Goal: Task Accomplishment & Management: Complete application form

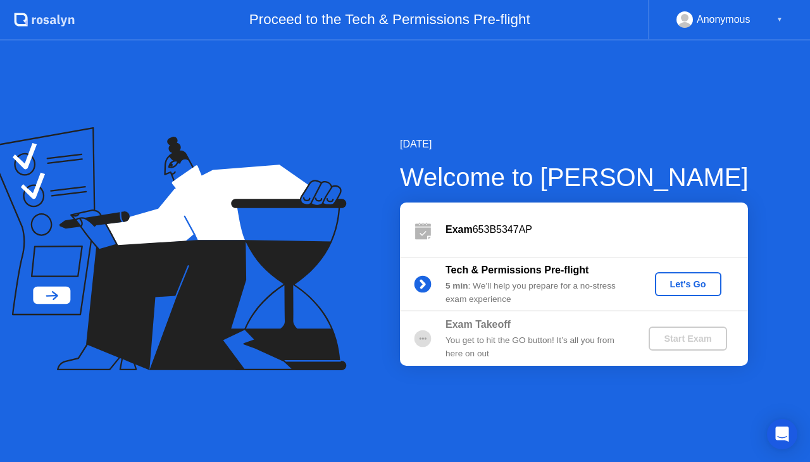
click at [666, 289] on div "Let's Go" at bounding box center [688, 284] width 56 height 10
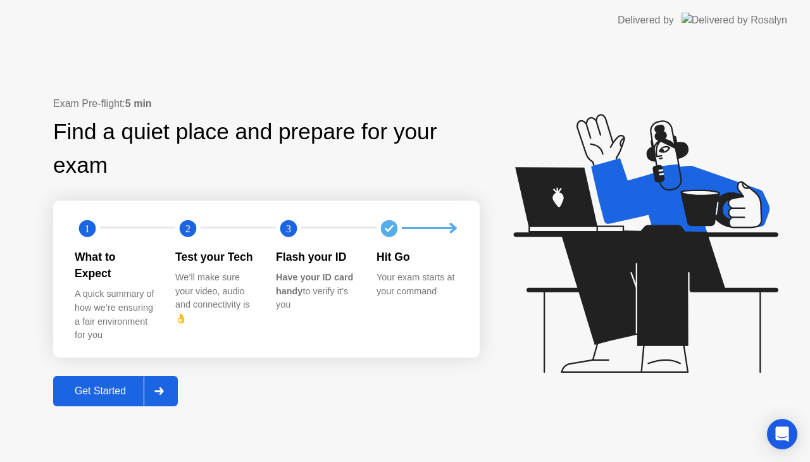
click at [120, 386] on div "Get Started" at bounding box center [100, 391] width 87 height 11
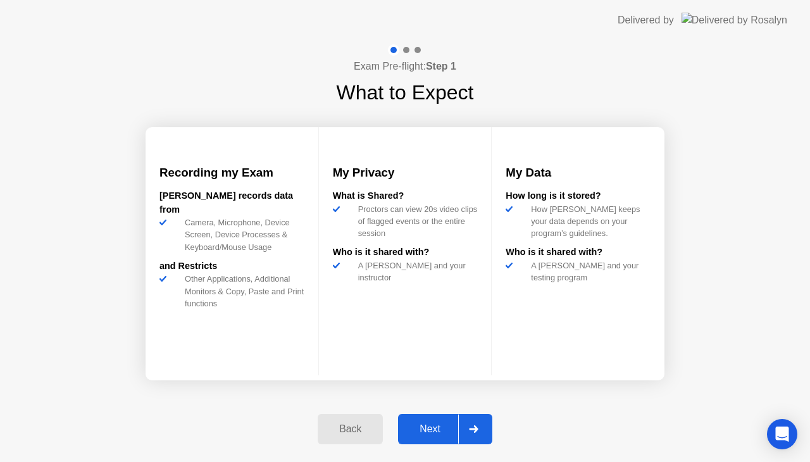
click at [465, 435] on div at bounding box center [473, 429] width 30 height 29
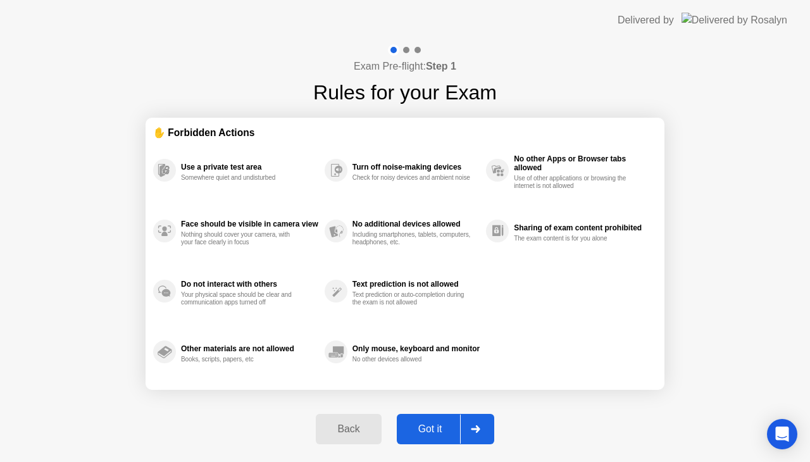
click at [435, 430] on div "Got it" at bounding box center [431, 429] width 60 height 11
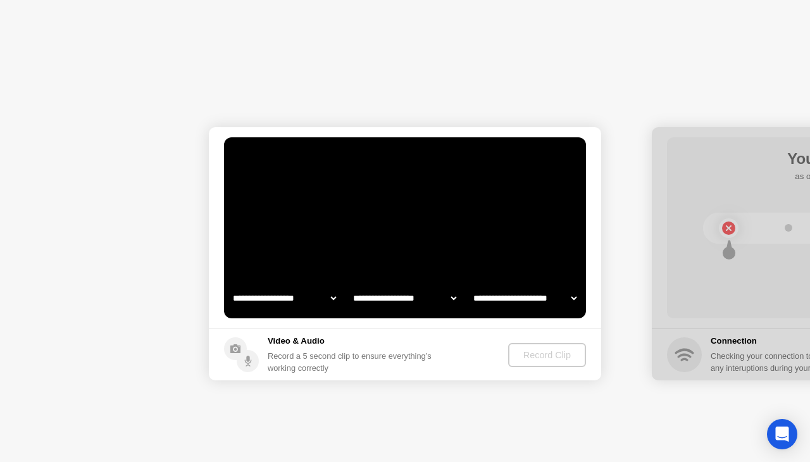
select select "**********"
select select "*******"
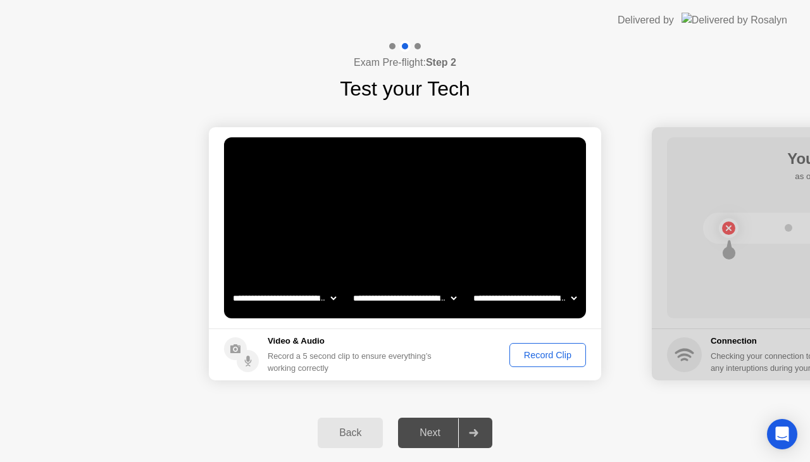
click at [547, 352] on div "Record Clip" at bounding box center [548, 355] width 68 height 10
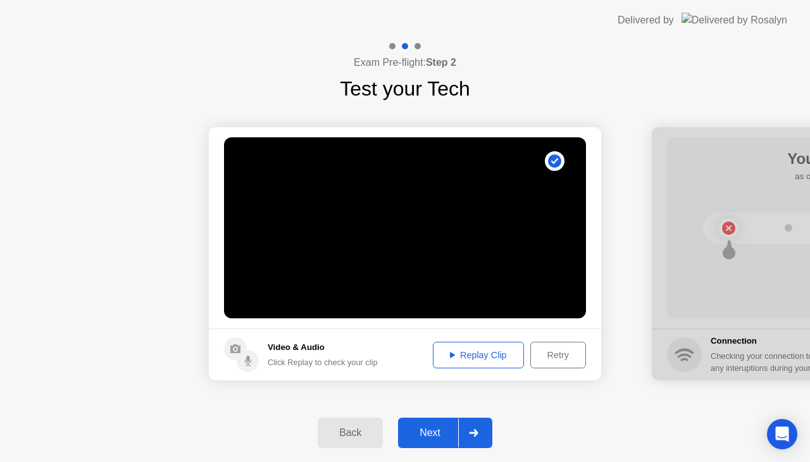
click at [506, 355] on div "Replay Clip" at bounding box center [478, 355] width 82 height 10
click at [443, 441] on button "Next" at bounding box center [445, 433] width 94 height 30
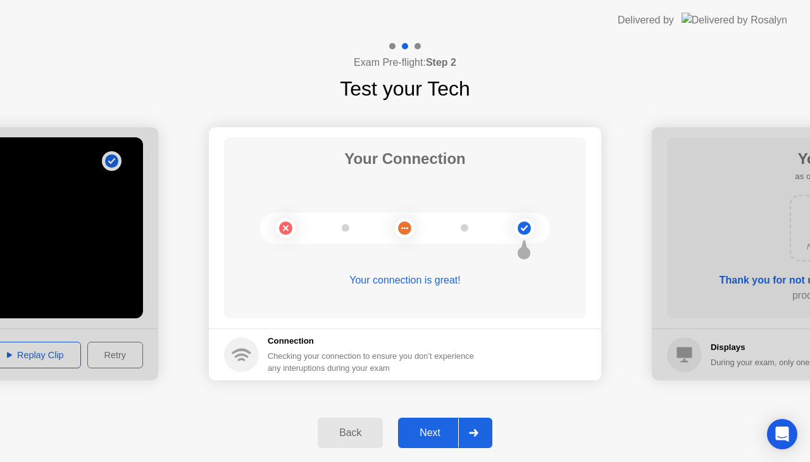
click at [432, 437] on div "Next" at bounding box center [430, 432] width 56 height 11
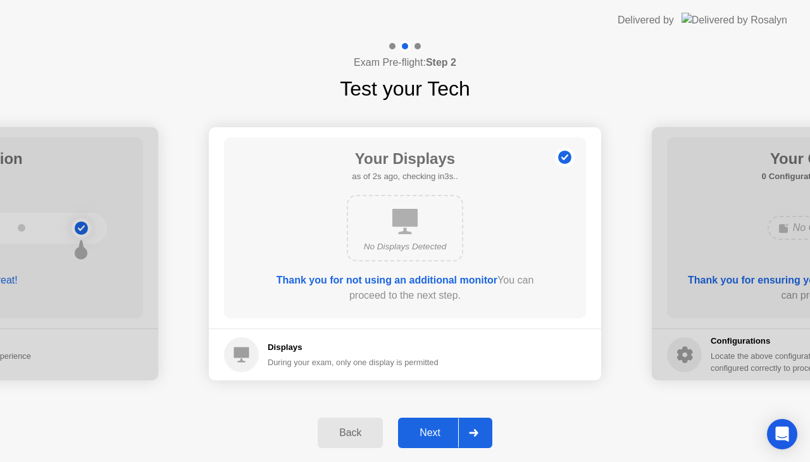
click at [432, 437] on div "Next" at bounding box center [430, 432] width 56 height 11
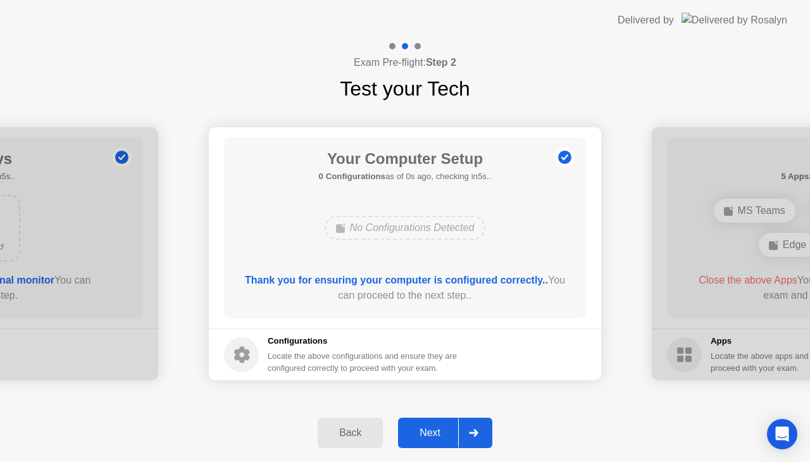
click at [432, 437] on div "Next" at bounding box center [430, 432] width 56 height 11
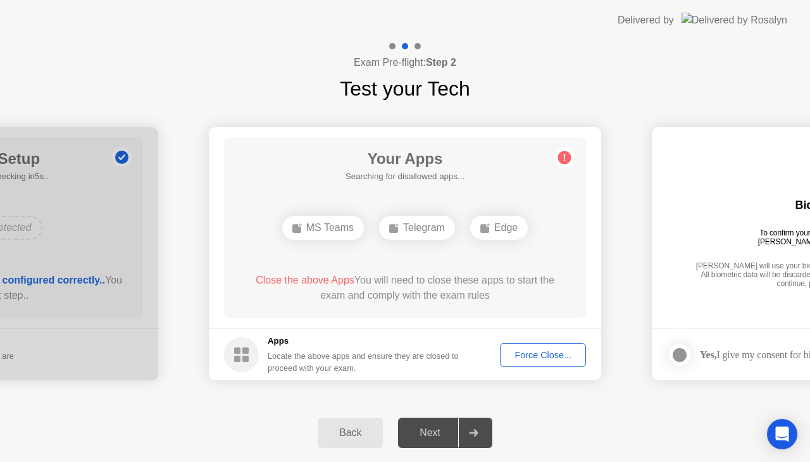
click at [545, 347] on button "Force Close..." at bounding box center [543, 355] width 86 height 24
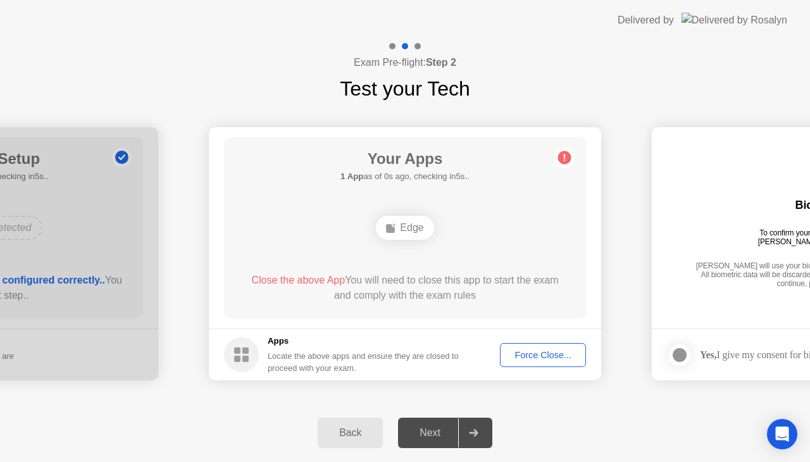
click at [531, 357] on div "Force Close..." at bounding box center [543, 355] width 77 height 10
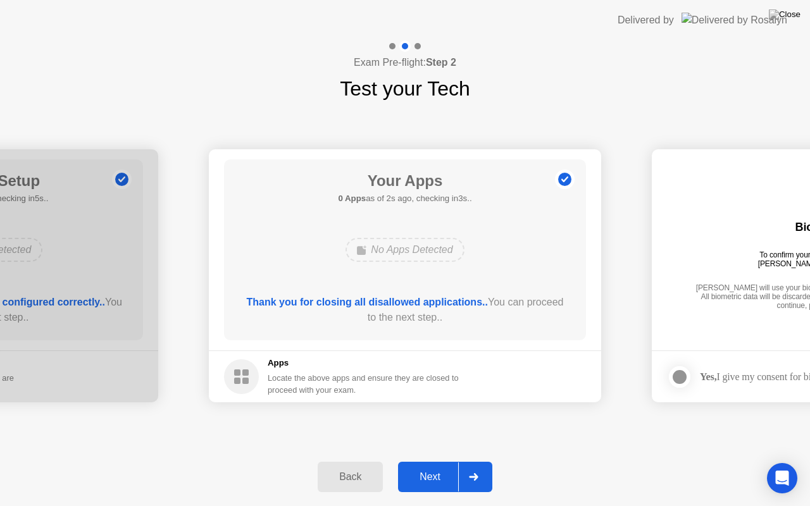
click at [439, 462] on div "Next" at bounding box center [430, 477] width 56 height 11
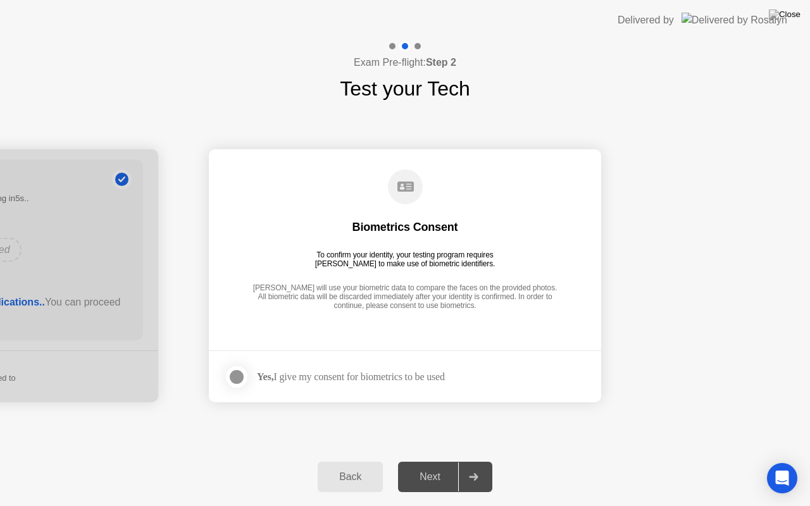
click at [240, 376] on div at bounding box center [236, 377] width 15 height 15
click at [446, 462] on div "Next" at bounding box center [430, 477] width 56 height 11
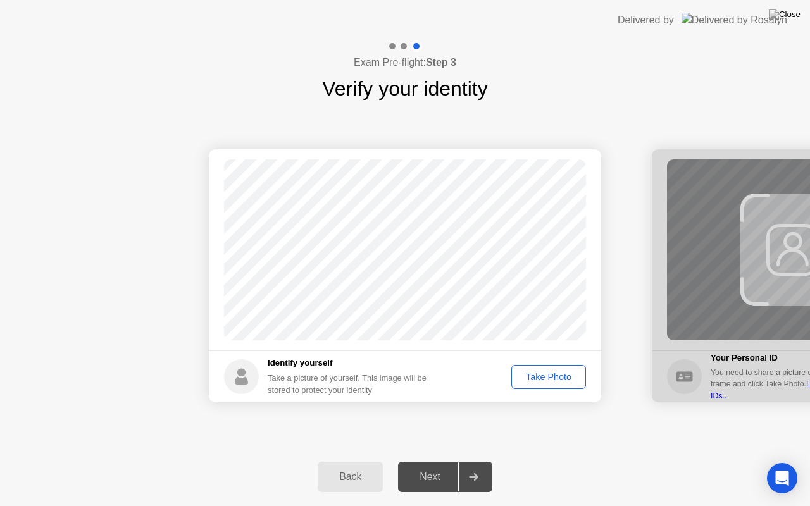
click at [539, 381] on div "Take Photo" at bounding box center [549, 377] width 66 height 10
click at [425, 462] on div "Next" at bounding box center [430, 477] width 56 height 11
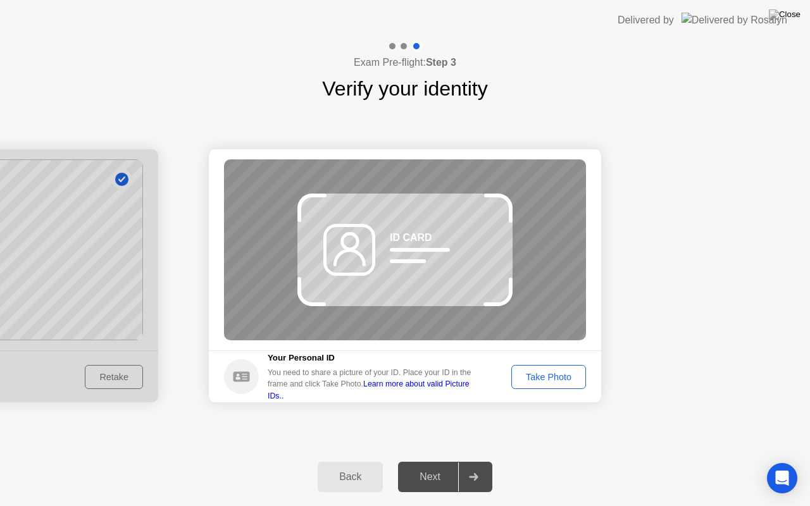
click at [415, 234] on div "ID CARD" at bounding box center [411, 237] width 42 height 15
click at [486, 211] on div "ID CARD" at bounding box center [487, 211] width 34 height 12
click at [236, 379] on circle at bounding box center [241, 377] width 35 height 35
click at [282, 365] on h5 "Your Personal ID" at bounding box center [374, 358] width 213 height 13
click at [551, 377] on div "Take Photo" at bounding box center [549, 377] width 66 height 10
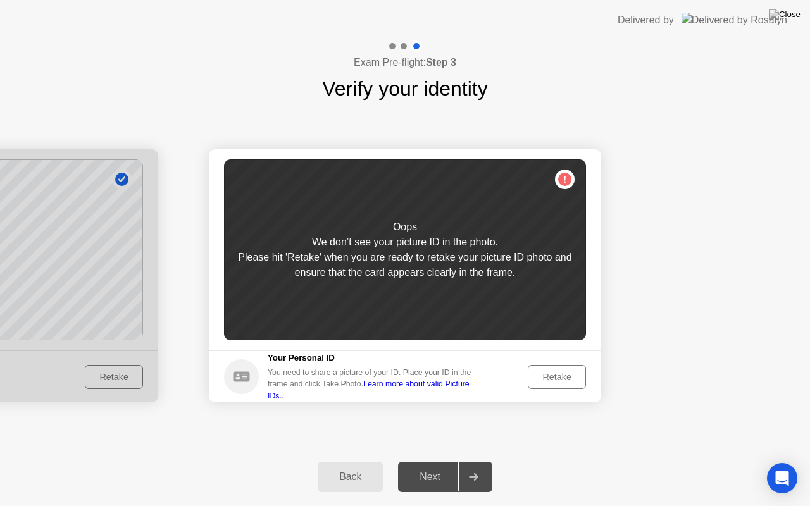
click at [562, 379] on div "Retake" at bounding box center [556, 377] width 49 height 10
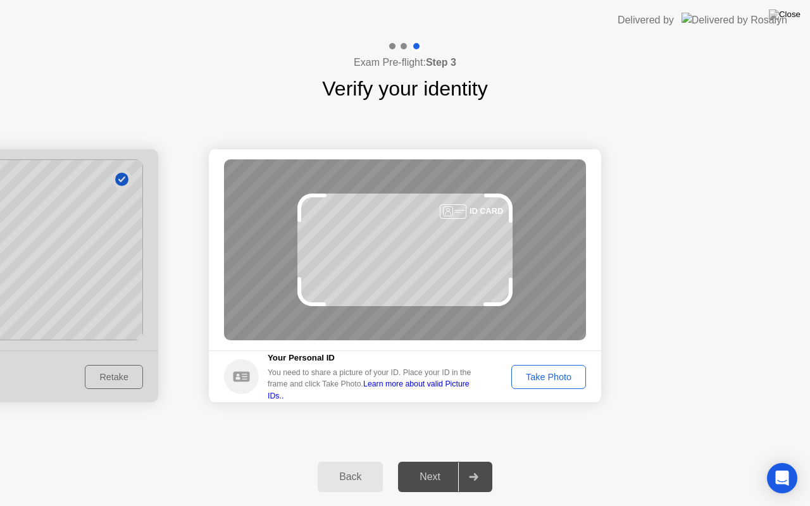
click at [565, 372] on div "Take Photo" at bounding box center [549, 377] width 66 height 10
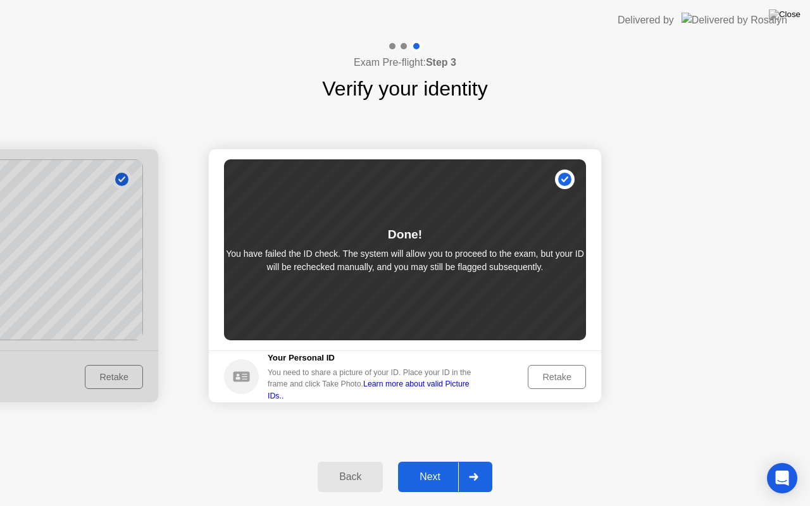
click at [431, 462] on div "Next" at bounding box center [430, 477] width 56 height 11
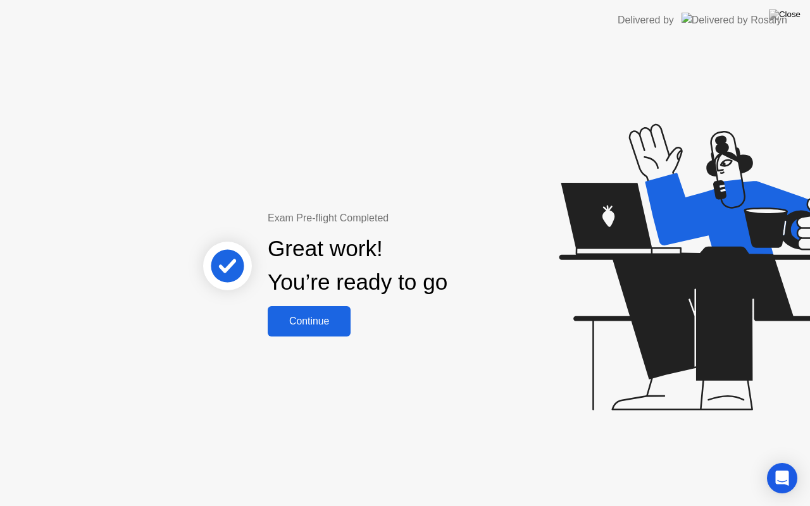
click at [319, 322] on div "Continue" at bounding box center [309, 321] width 75 height 11
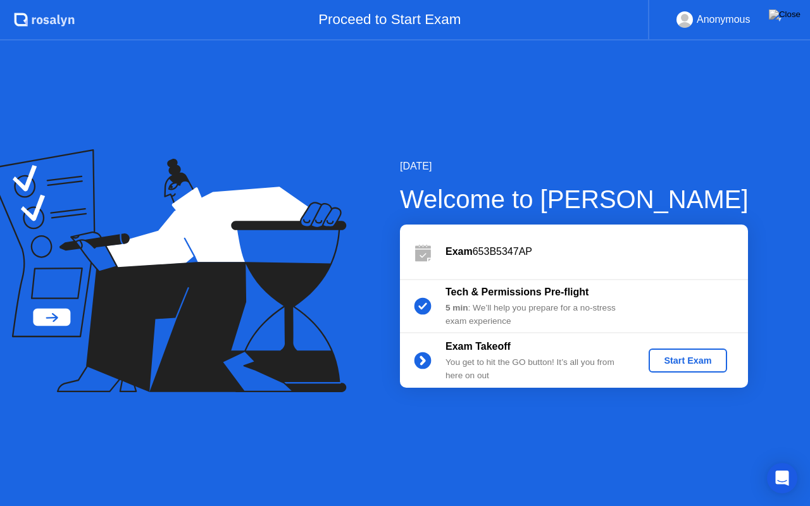
click at [707, 356] on div "Start Exam" at bounding box center [688, 361] width 68 height 10
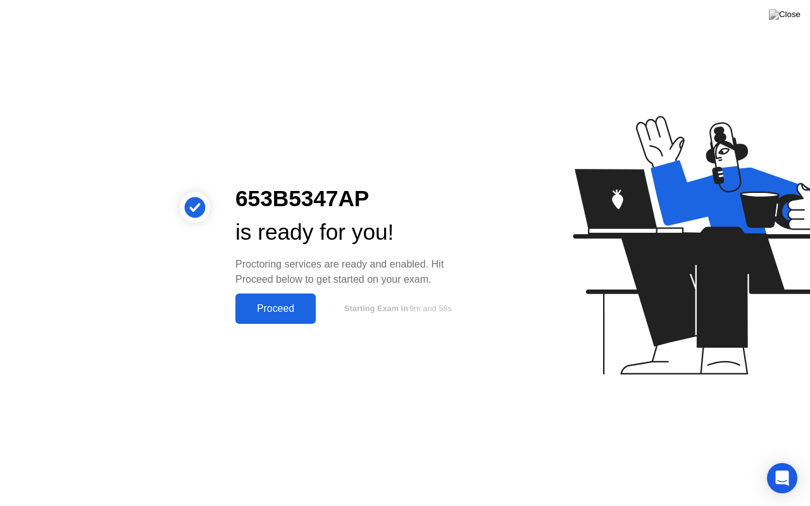
click at [287, 304] on div "Proceed" at bounding box center [275, 308] width 73 height 11
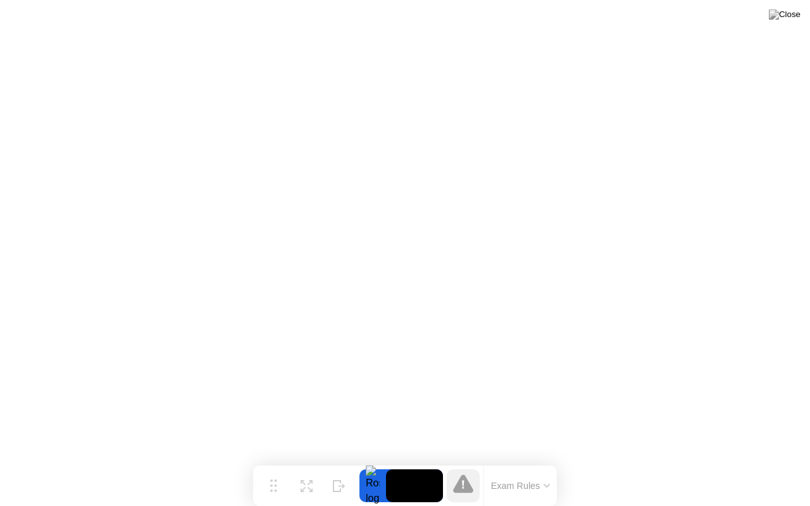
click at [536, 462] on button "Exam Rules" at bounding box center [521, 486] width 67 height 11
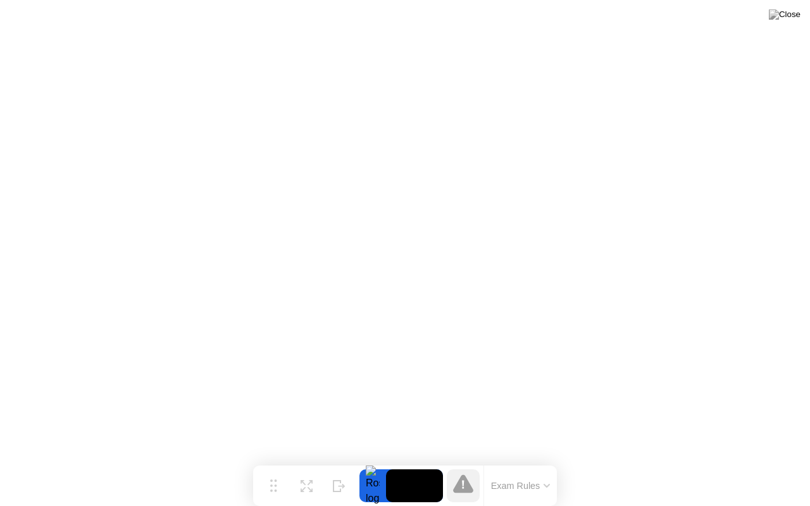
click at [516, 462] on button "Exam Rules" at bounding box center [521, 486] width 67 height 11
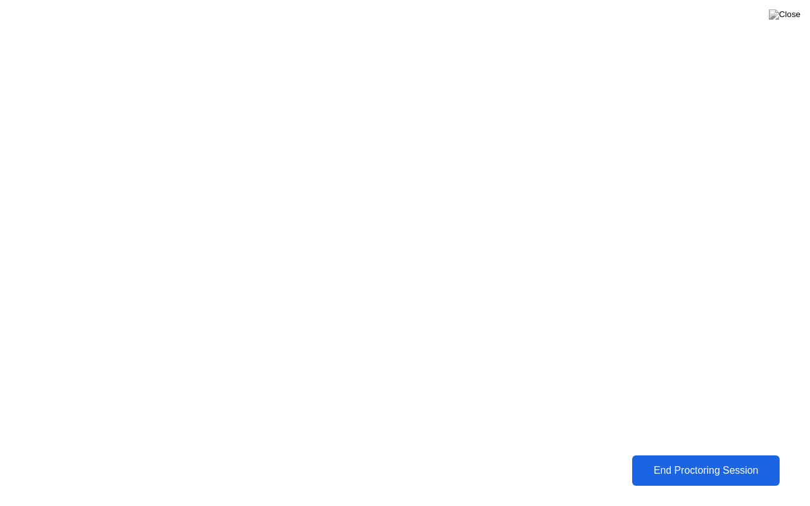
click at [700, 462] on div "End Proctoring Session" at bounding box center [706, 470] width 141 height 11
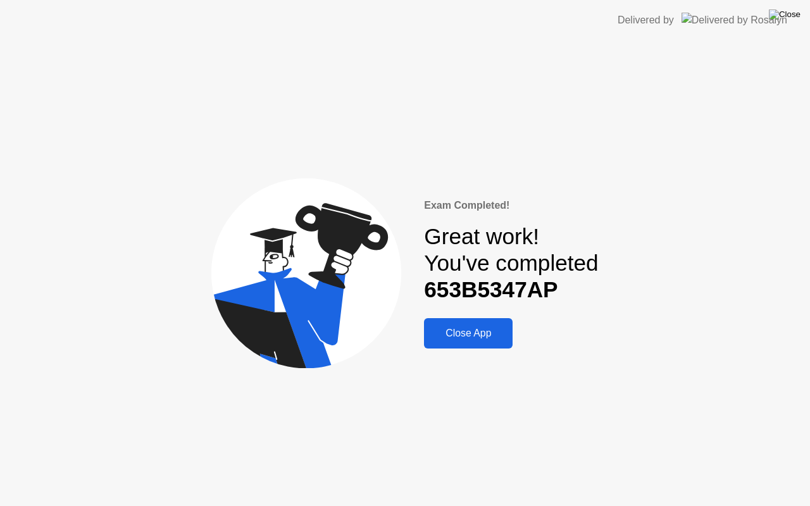
click at [796, 17] on img at bounding box center [785, 14] width 32 height 10
